Goal: Task Accomplishment & Management: Complete application form

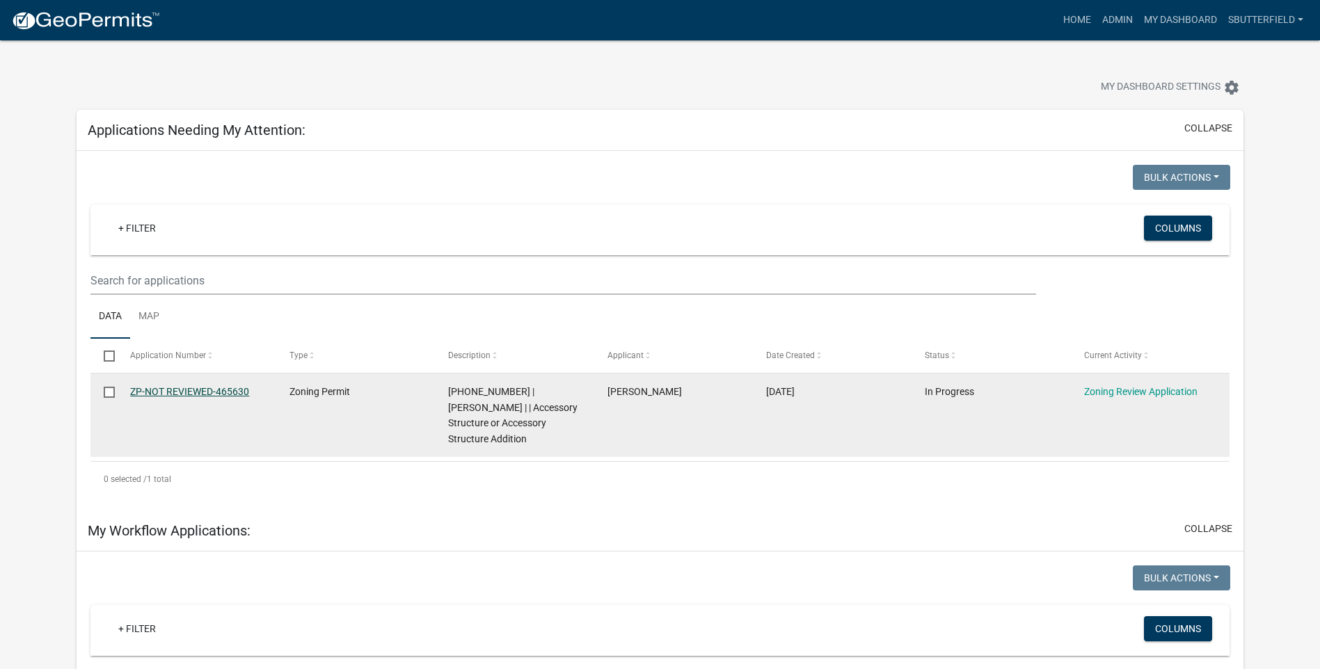
click at [208, 388] on link "ZP-NOT REVIEWED-465630" at bounding box center [189, 391] width 119 height 11
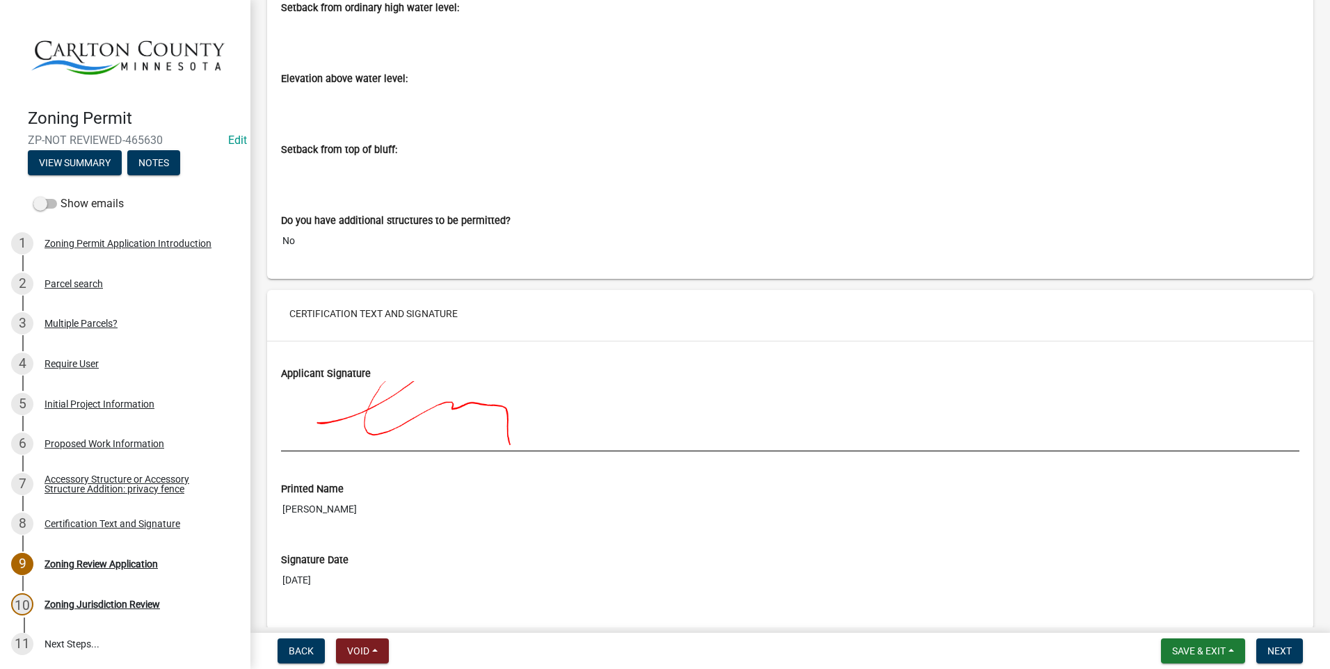
scroll to position [5628, 0]
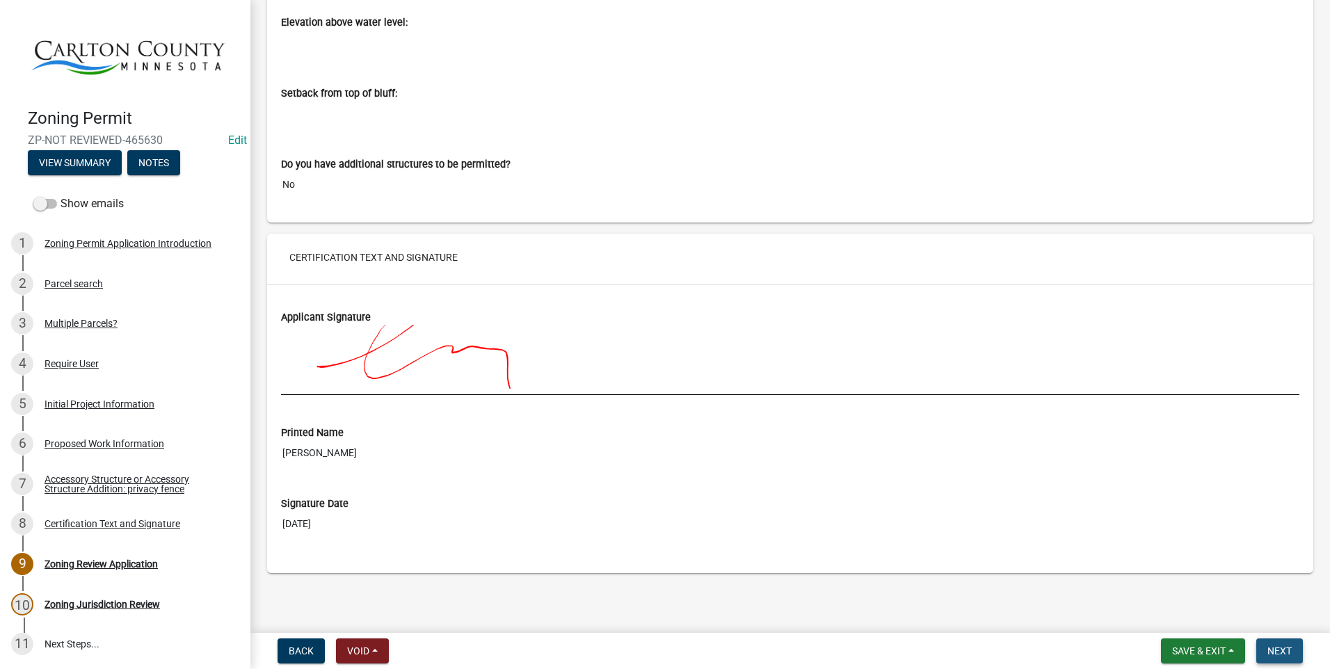
click at [1285, 643] on button "Next" at bounding box center [1279, 651] width 47 height 25
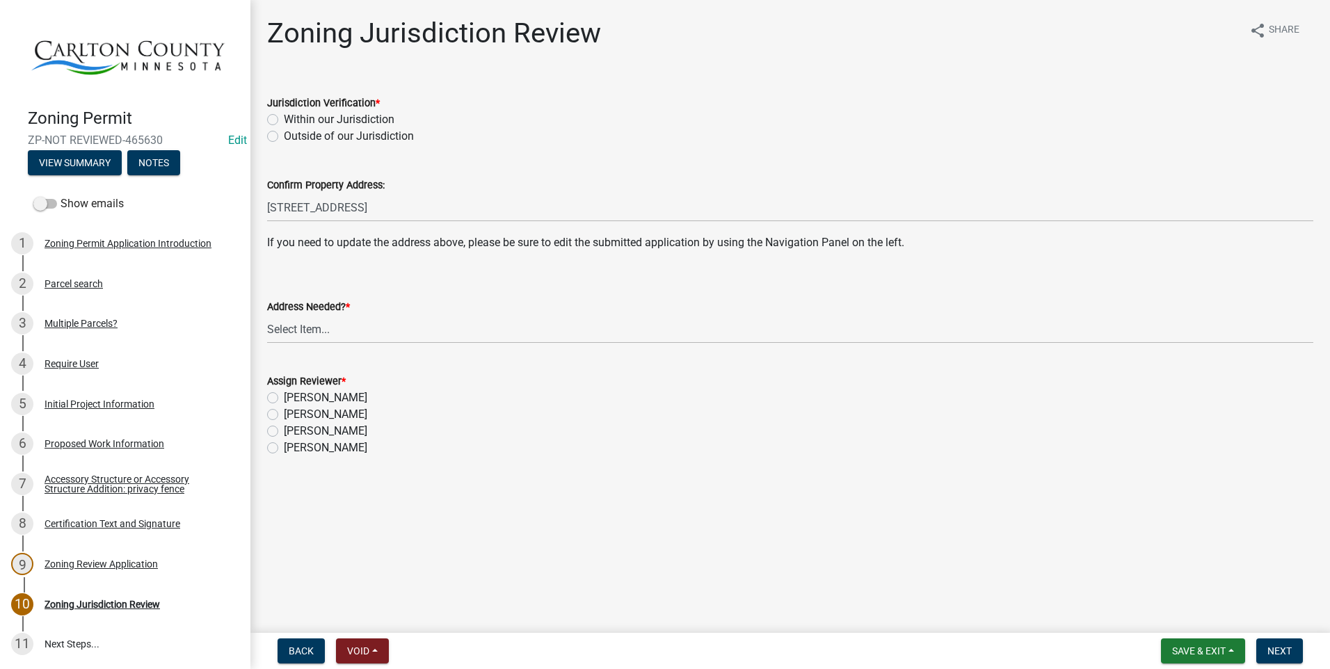
click at [284, 122] on label "Within our Jurisdiction" at bounding box center [339, 119] width 111 height 17
click at [284, 120] on input "Within our Jurisdiction" at bounding box center [288, 115] width 9 height 9
radio input "true"
click at [314, 321] on select "Select Item... Yes No" at bounding box center [790, 329] width 1046 height 29
click at [267, 315] on select "Select Item... Yes No" at bounding box center [790, 329] width 1046 height 29
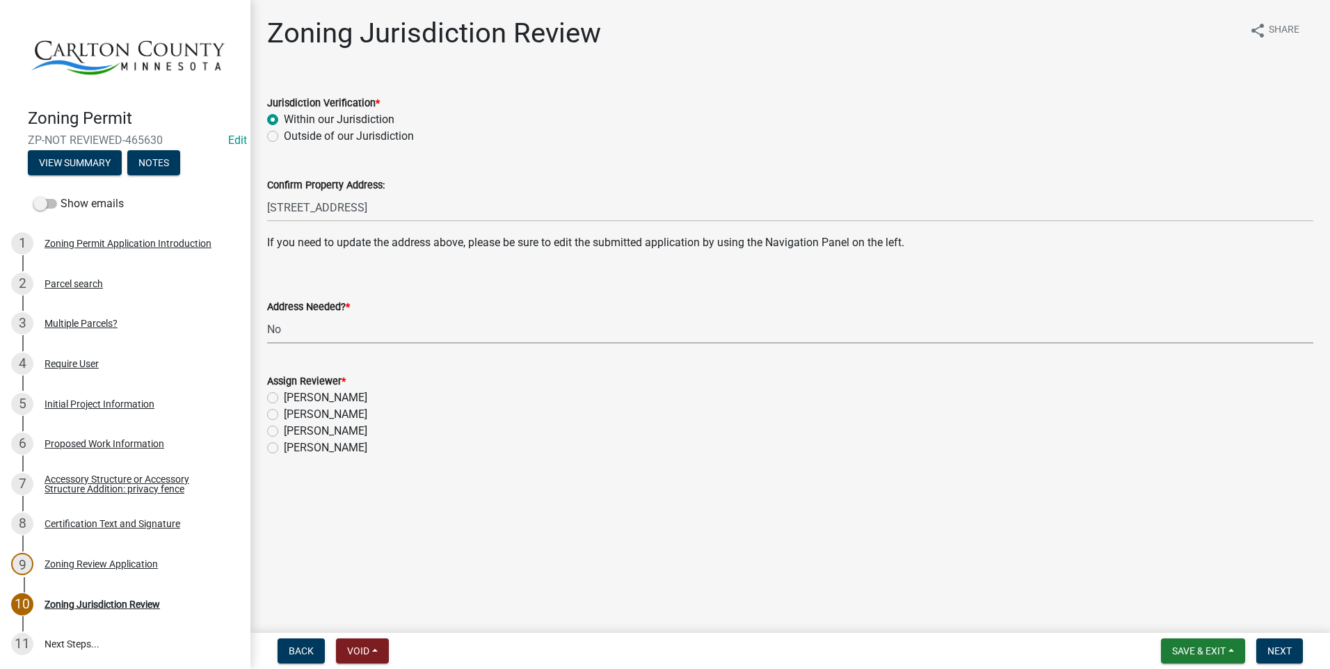
select select "aade736b-b8ba-42e5-ae4c-e00a265c1909"
click at [284, 411] on label "[PERSON_NAME]" at bounding box center [325, 414] width 83 height 17
click at [284, 411] on input "[PERSON_NAME]" at bounding box center [288, 410] width 9 height 9
radio input "true"
click at [1274, 647] on span "Next" at bounding box center [1279, 651] width 24 height 11
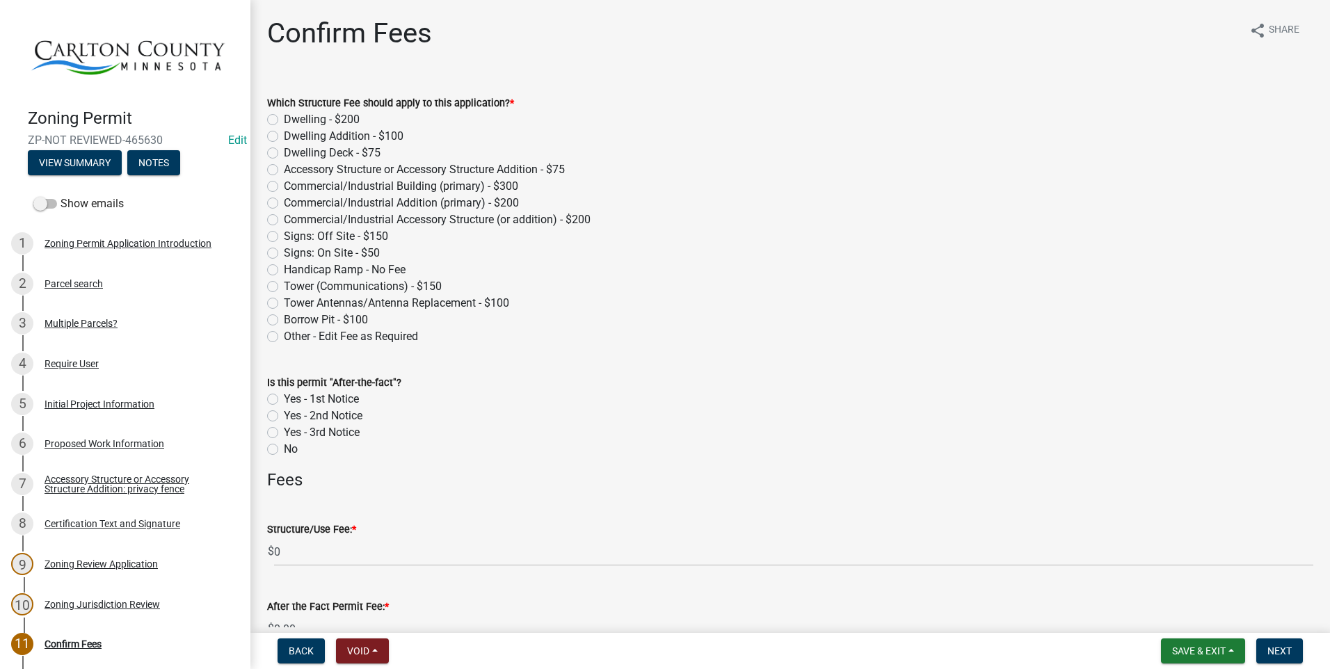
click at [284, 172] on label "Accessory Structure or Accessory Structure Addition - $75" at bounding box center [424, 169] width 281 height 17
click at [284, 170] on input "Accessory Structure or Accessory Structure Addition - $75" at bounding box center [288, 165] width 9 height 9
radio input "true"
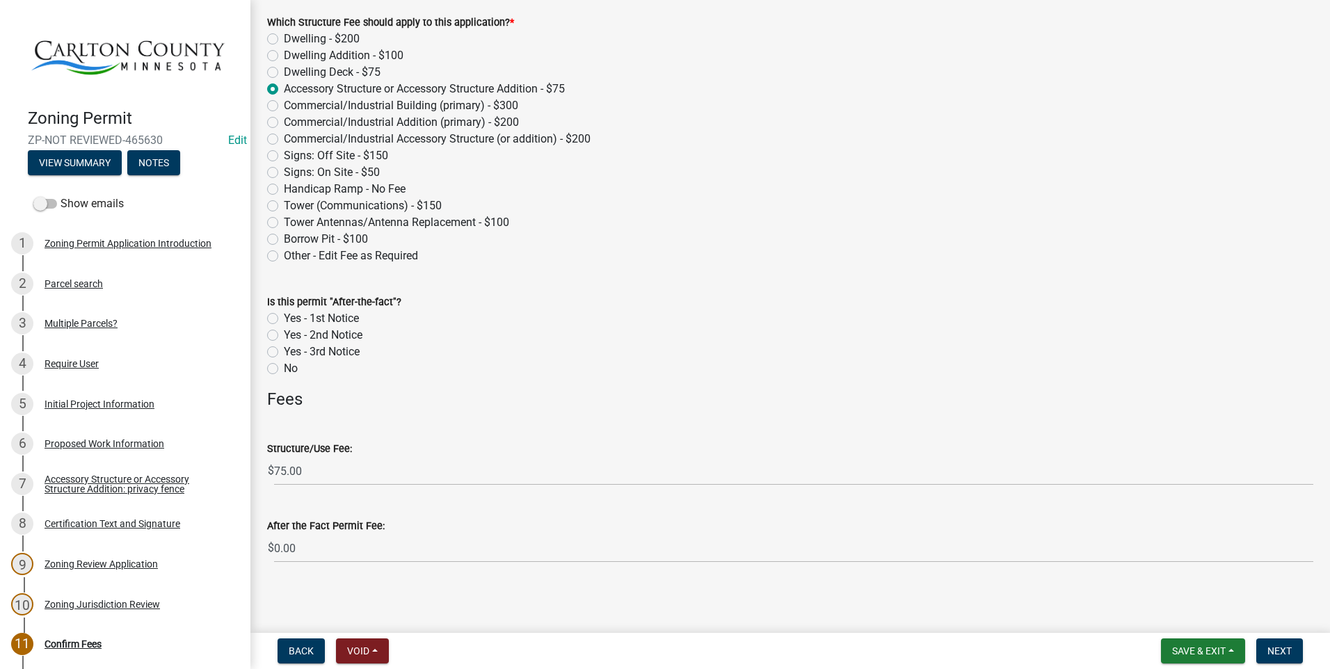
scroll to position [83, 0]
click at [1282, 652] on span "Next" at bounding box center [1279, 651] width 24 height 11
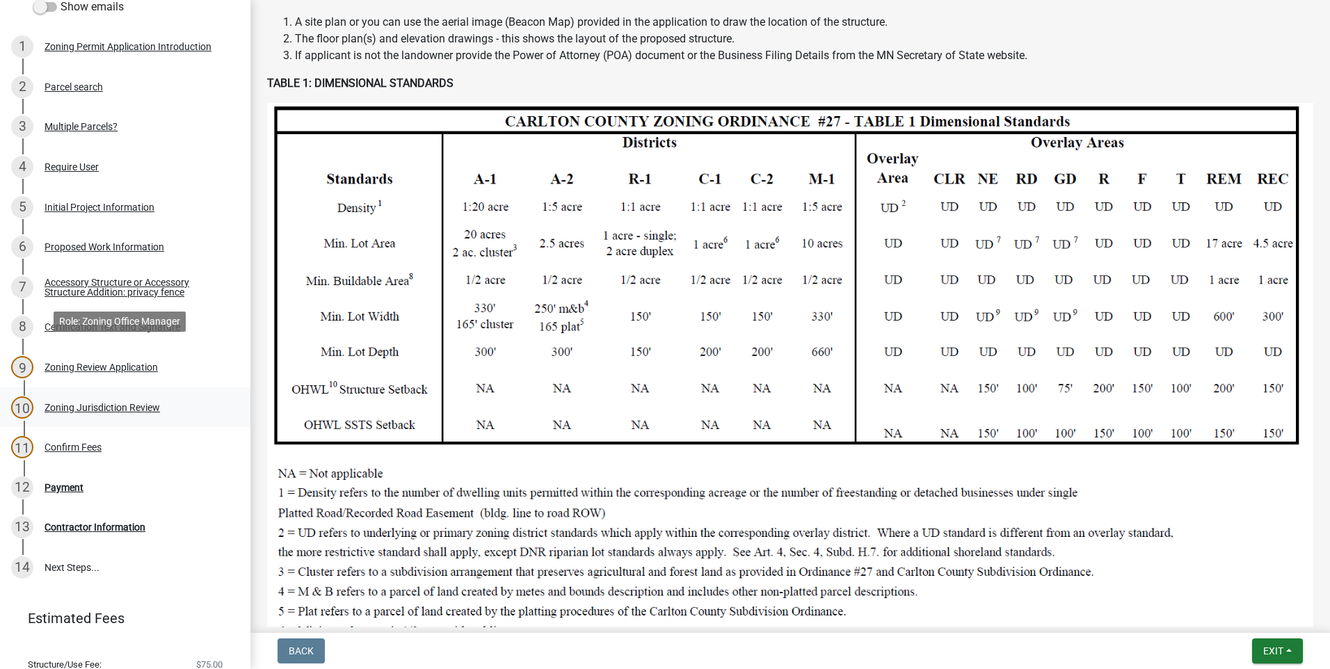
scroll to position [241, 0]
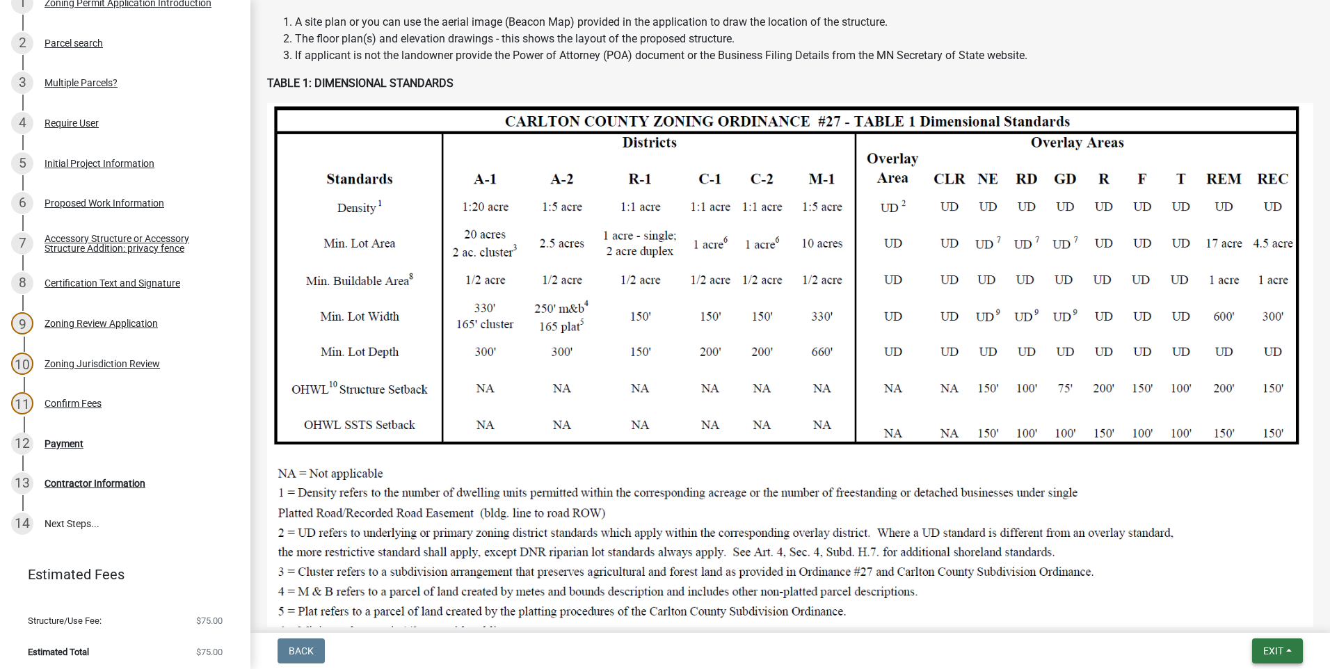
click at [1278, 650] on span "Exit" at bounding box center [1273, 651] width 20 height 11
